Goal: Information Seeking & Learning: Learn about a topic

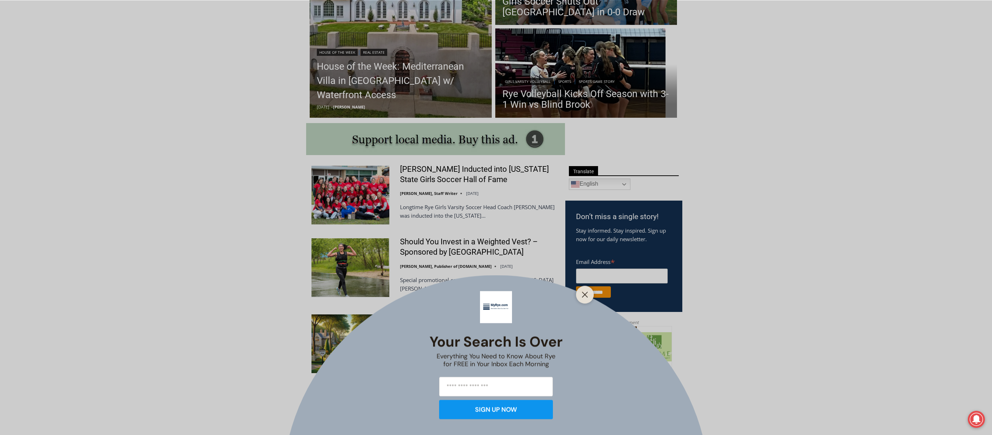
scroll to position [320, 0]
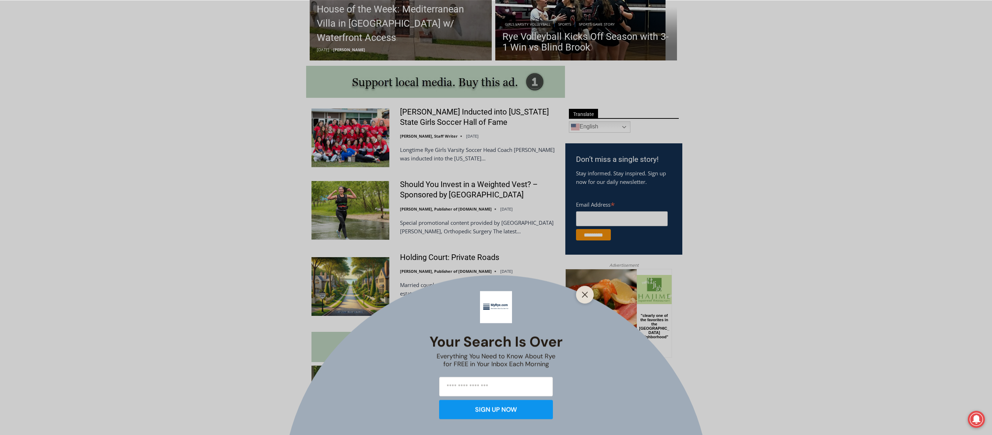
click at [426, 117] on div "Your Search is Over Everything You Need to Know About Rye for FREE in Your Inbo…" at bounding box center [496, 217] width 992 height 435
click at [589, 298] on button "Close" at bounding box center [585, 294] width 10 height 10
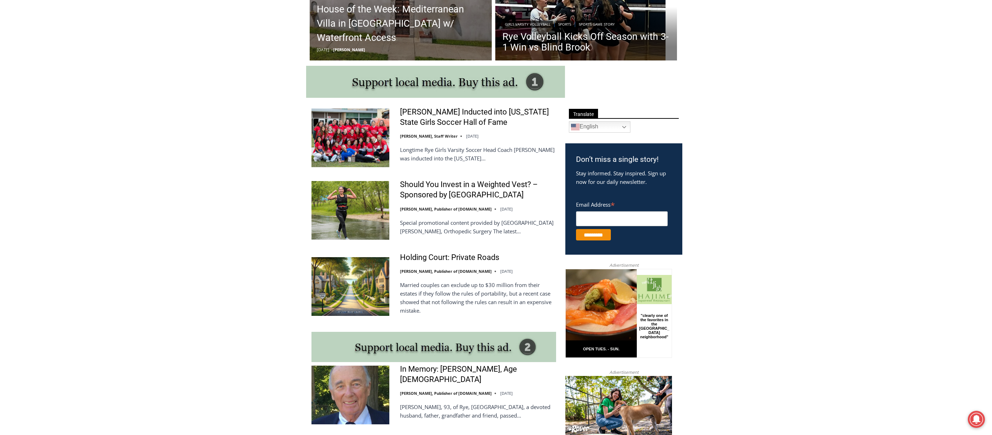
click at [328, 135] on img at bounding box center [350, 137] width 78 height 58
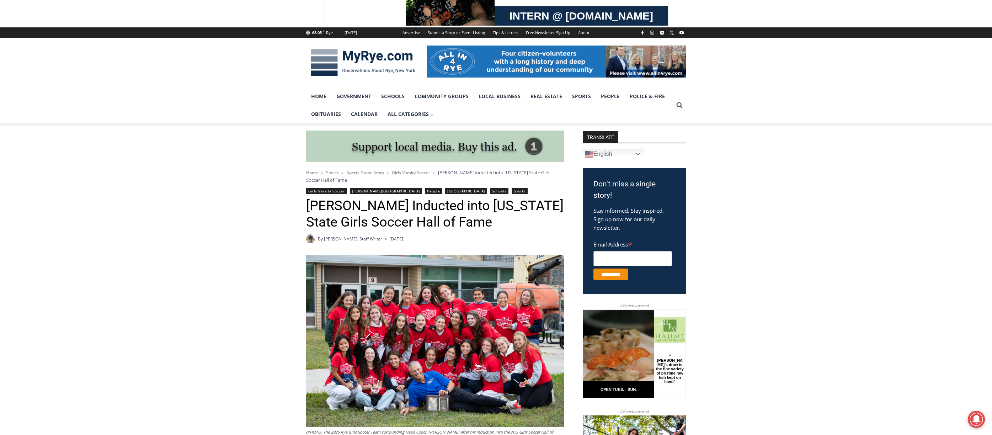
scroll to position [21, 0]
